Goal: Information Seeking & Learning: Learn about a topic

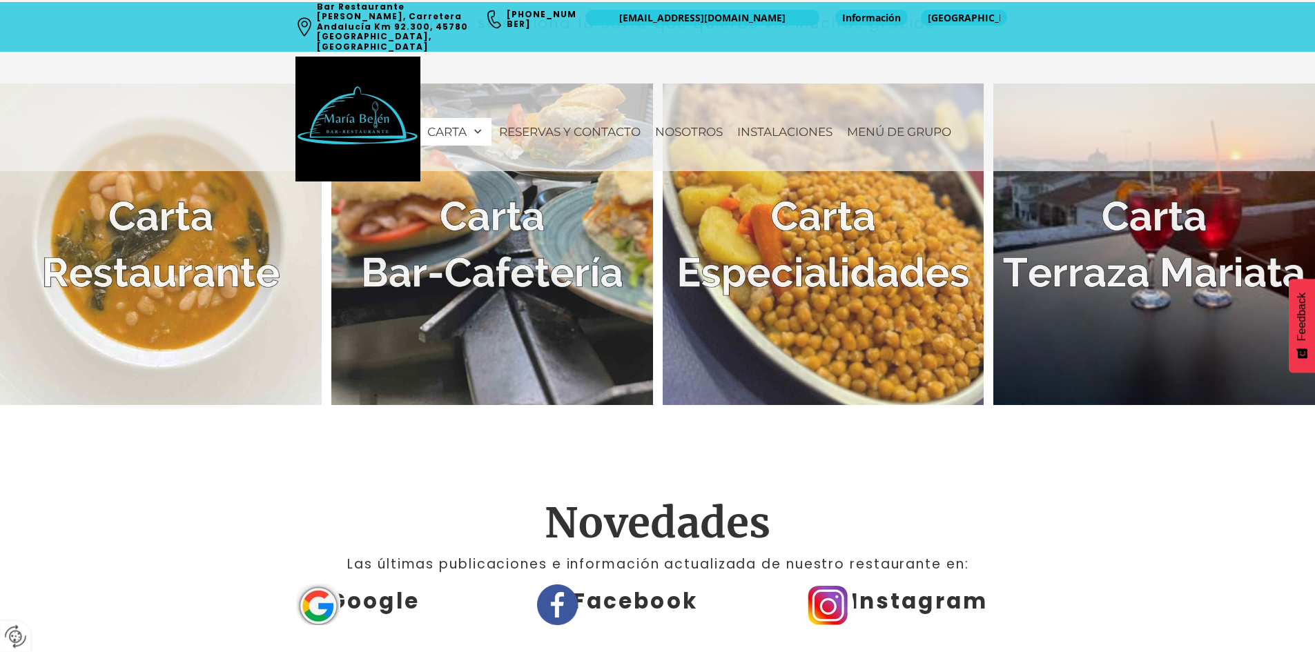
scroll to position [483, 0]
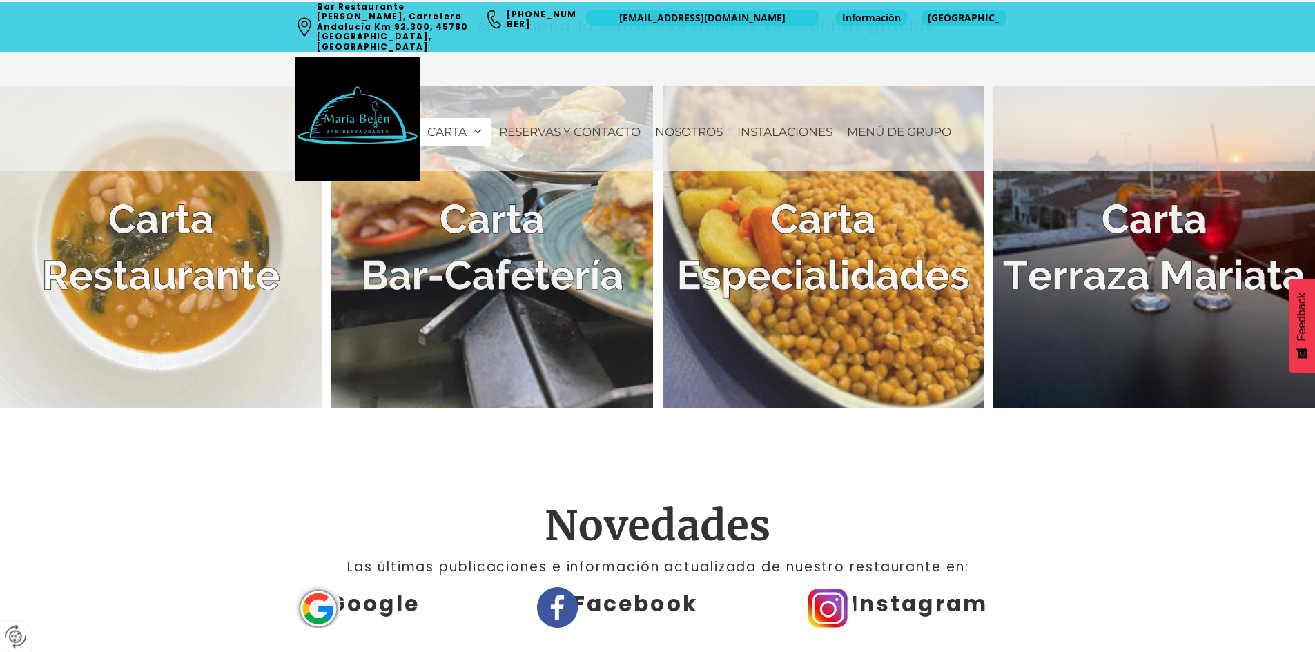
click at [161, 262] on img at bounding box center [161, 247] width 322 height 322
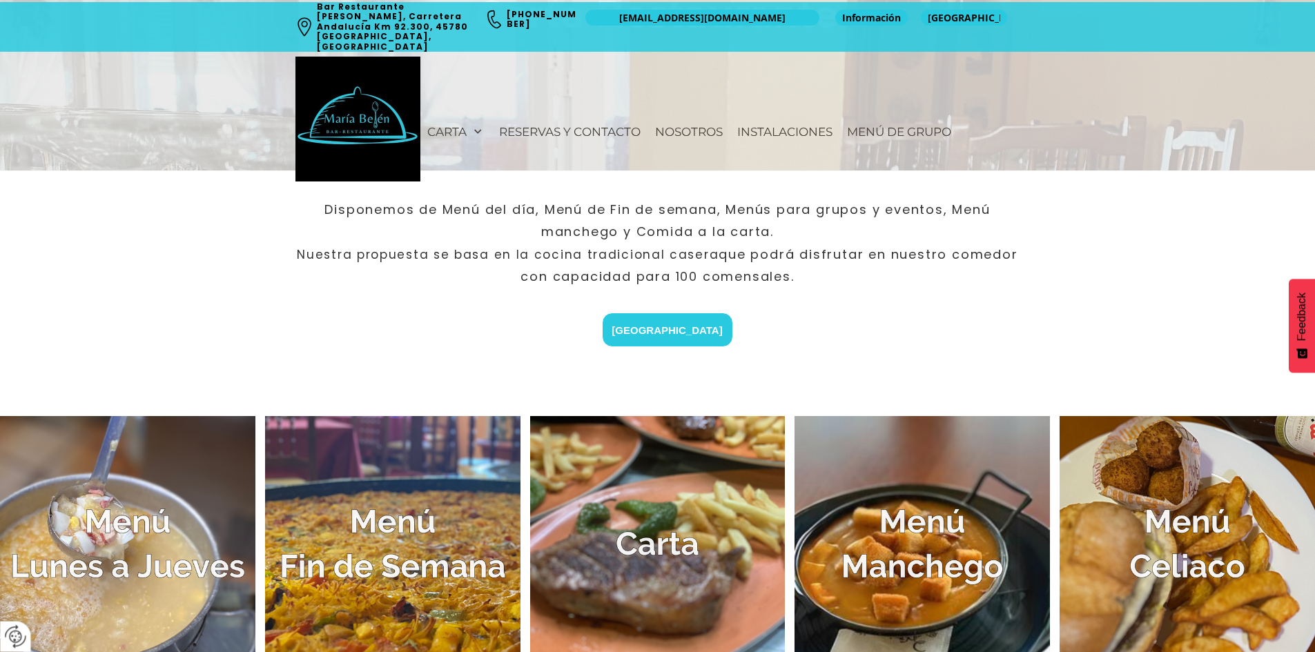
scroll to position [483, 0]
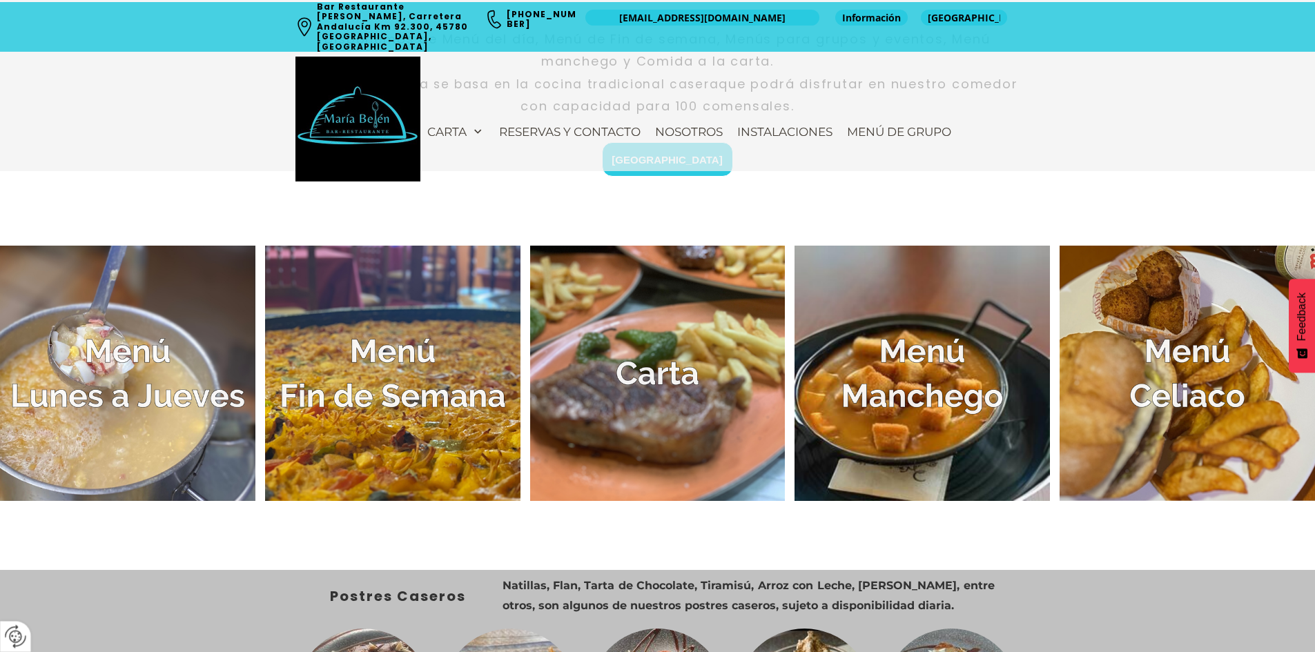
click at [168, 364] on img at bounding box center [127, 373] width 255 height 255
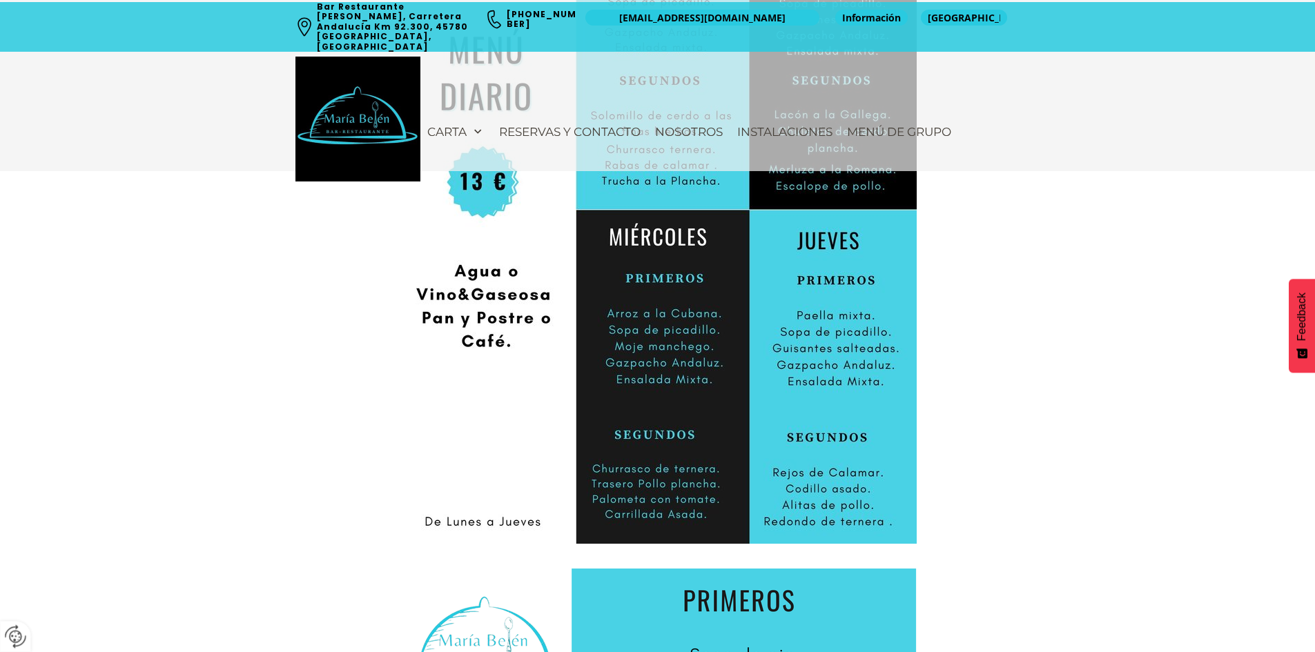
scroll to position [621, 0]
